Goal: Transaction & Acquisition: Purchase product/service

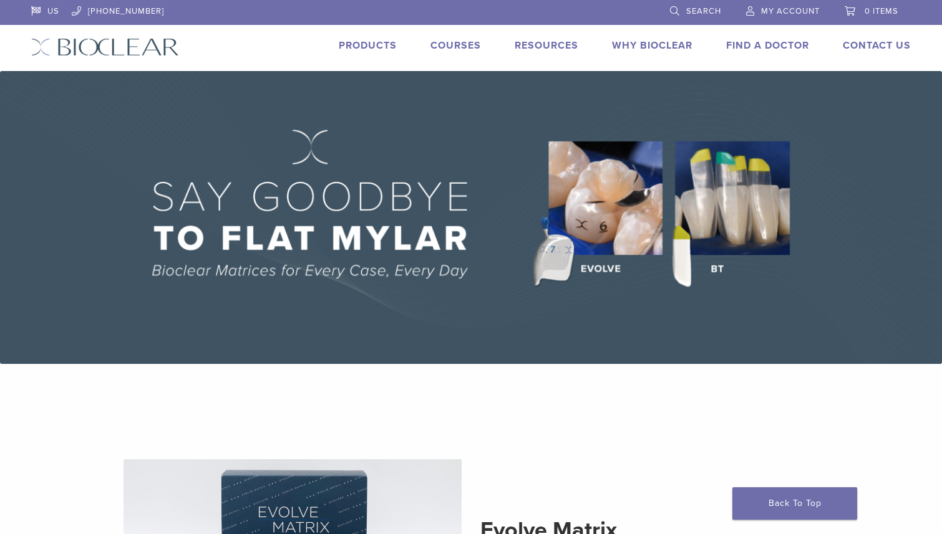
click at [363, 49] on link "Products" at bounding box center [368, 45] width 58 height 12
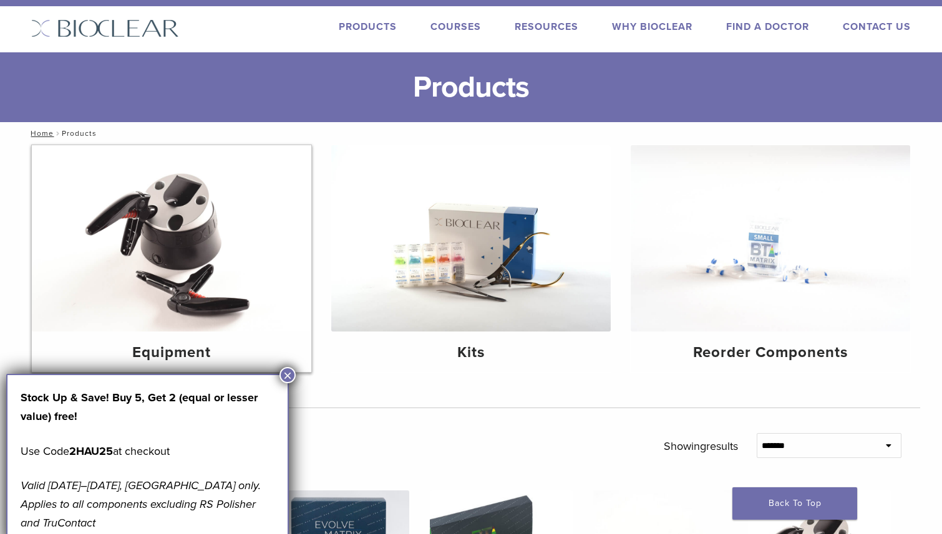
scroll to position [22, 0]
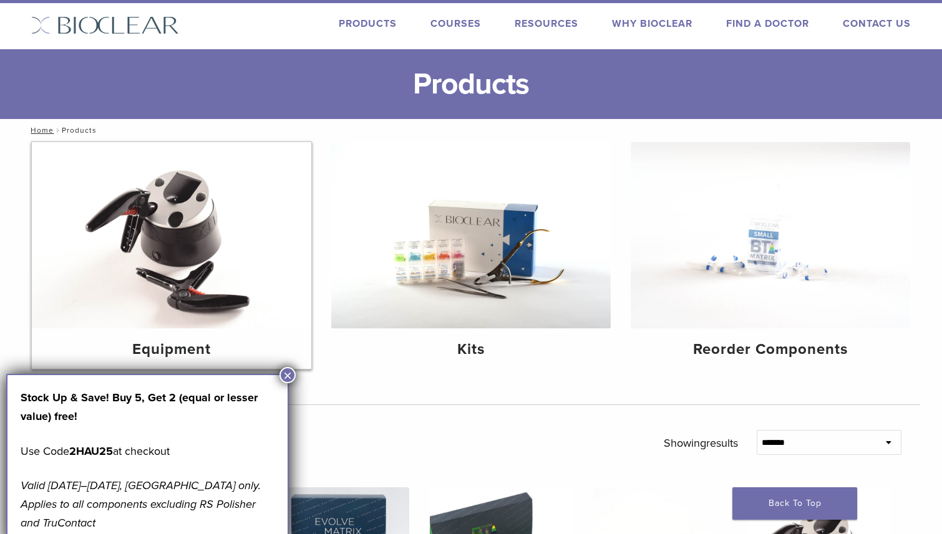
click at [238, 286] on img at bounding box center [171, 235] width 279 height 186
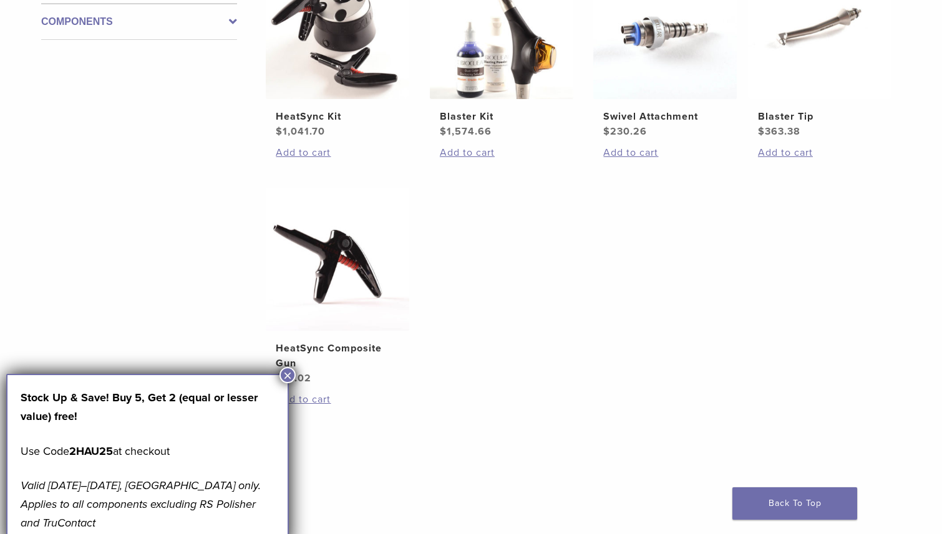
scroll to position [345, 0]
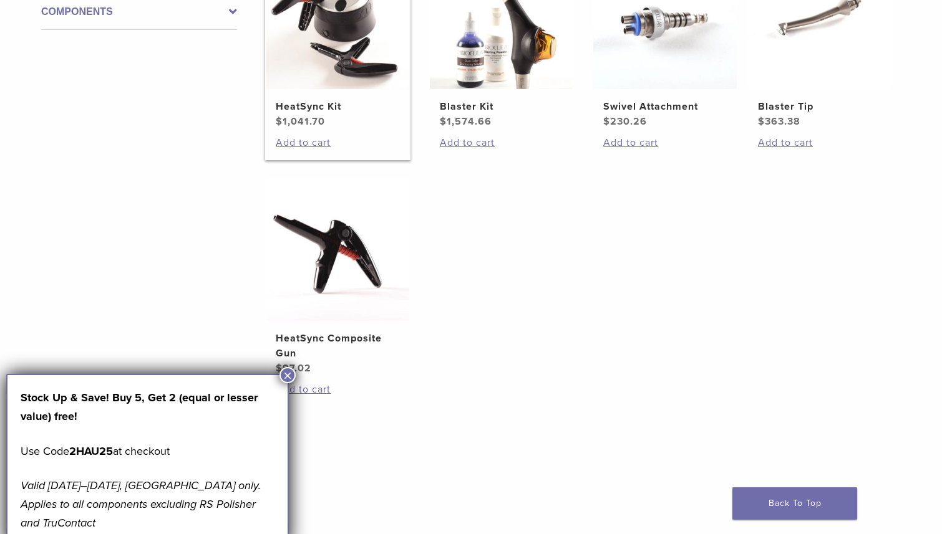
click at [368, 66] on img at bounding box center [337, 17] width 143 height 143
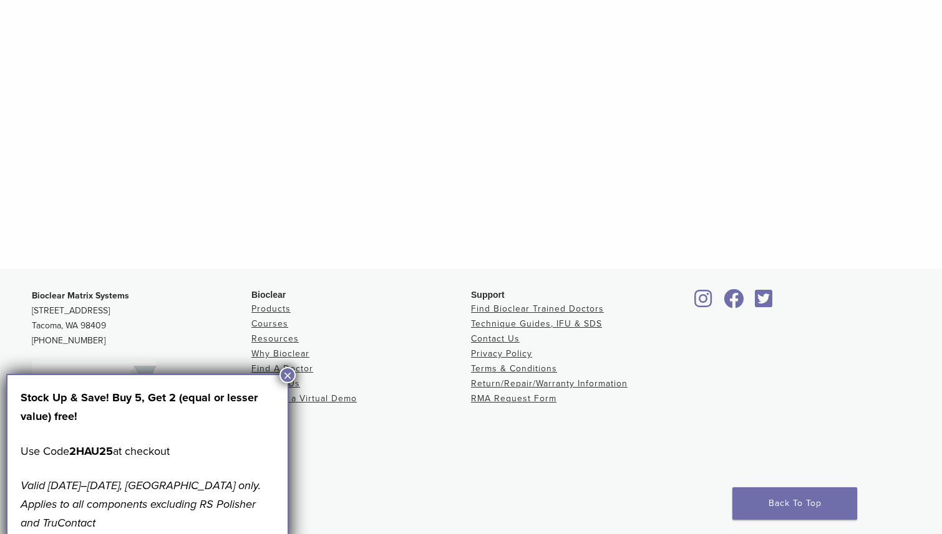
scroll to position [1306, 0]
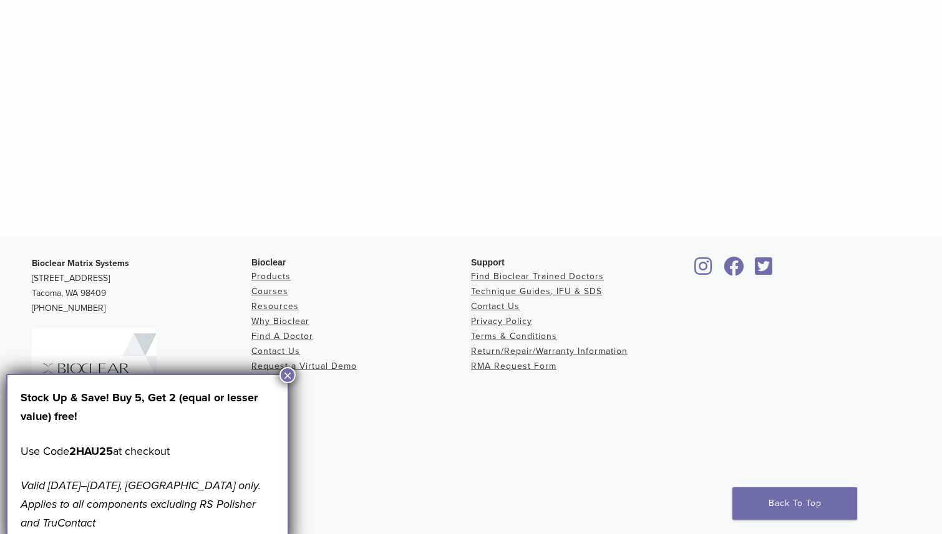
click at [479, 390] on div "Support Find Bioclear Trained Doctors Technique Guides, IFU & SDS Contact Us Pr…" at bounding box center [580, 377] width 219 height 243
click at [291, 370] on button "×" at bounding box center [287, 375] width 16 height 16
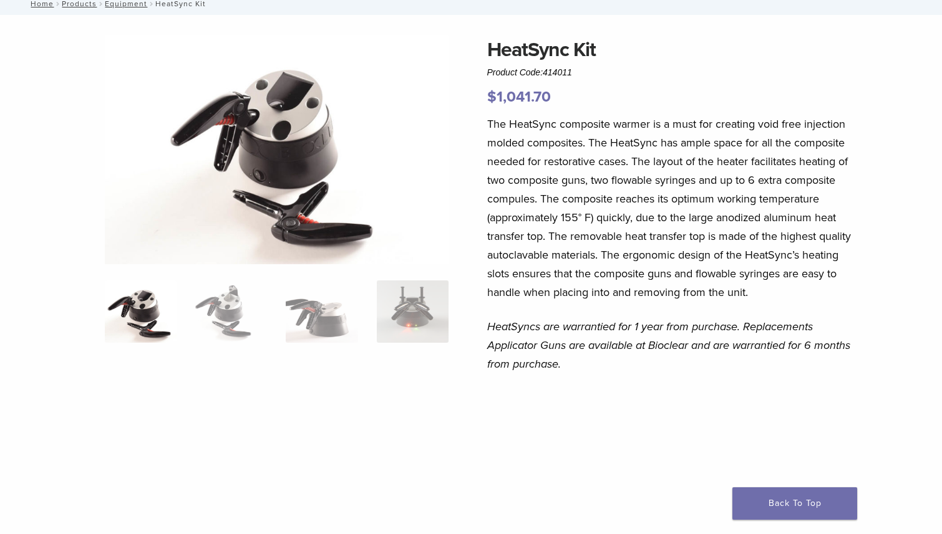
scroll to position [0, 0]
